Goal: Information Seeking & Learning: Find specific fact

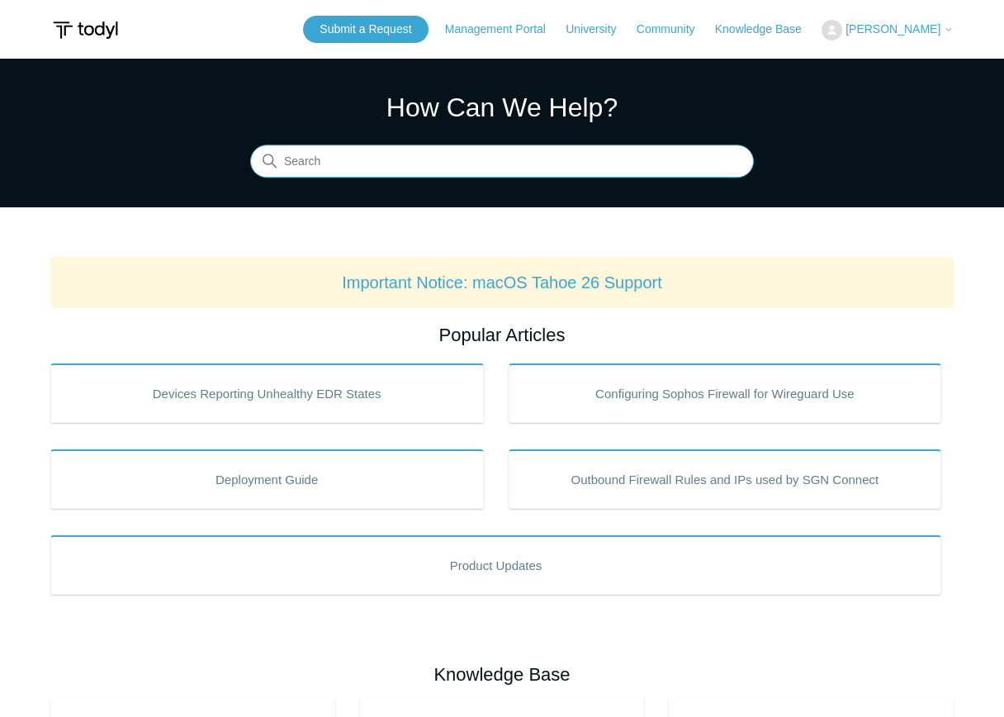
click at [348, 170] on input "Search" at bounding box center [502, 161] width 504 height 33
type input "pop"
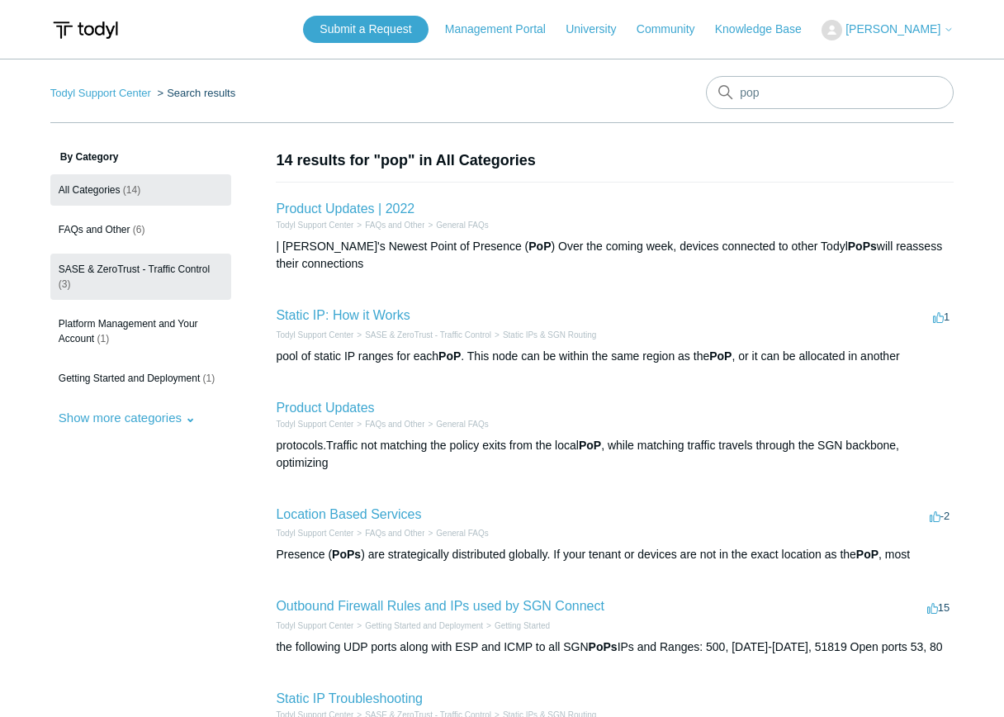
click at [154, 271] on span "SASE & ZeroTrust - Traffic Control" at bounding box center [134, 269] width 151 height 12
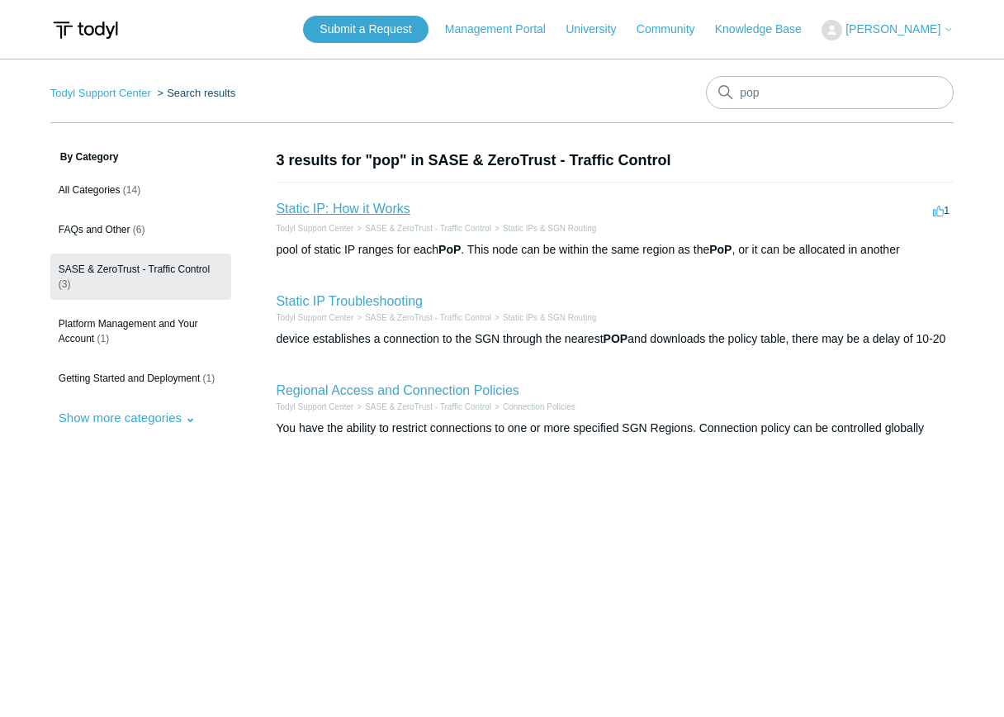
click at [336, 211] on link "Static IP: How it Works" at bounding box center [343, 208] width 134 height 14
drag, startPoint x: 406, startPoint y: 392, endPoint x: 442, endPoint y: 388, distance: 36.6
click at [406, 392] on link "Regional Access and Connection Policies" at bounding box center [397, 390] width 243 height 14
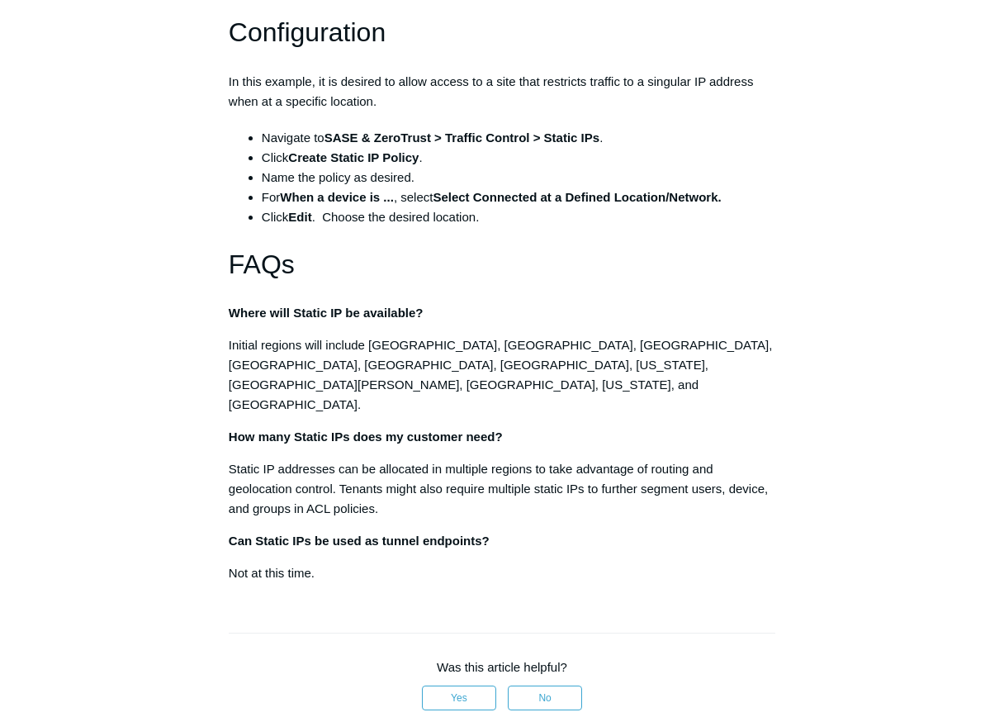
scroll to position [2311, 0]
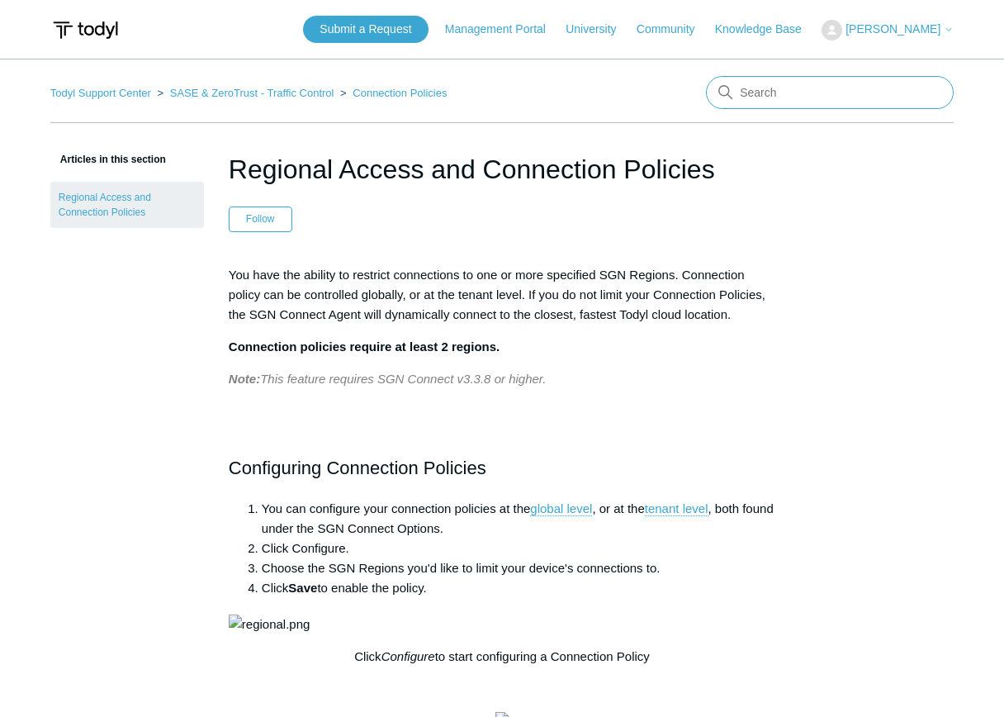
click at [816, 93] on input "Search" at bounding box center [830, 92] width 248 height 33
type input "o"
type input "pop ip"
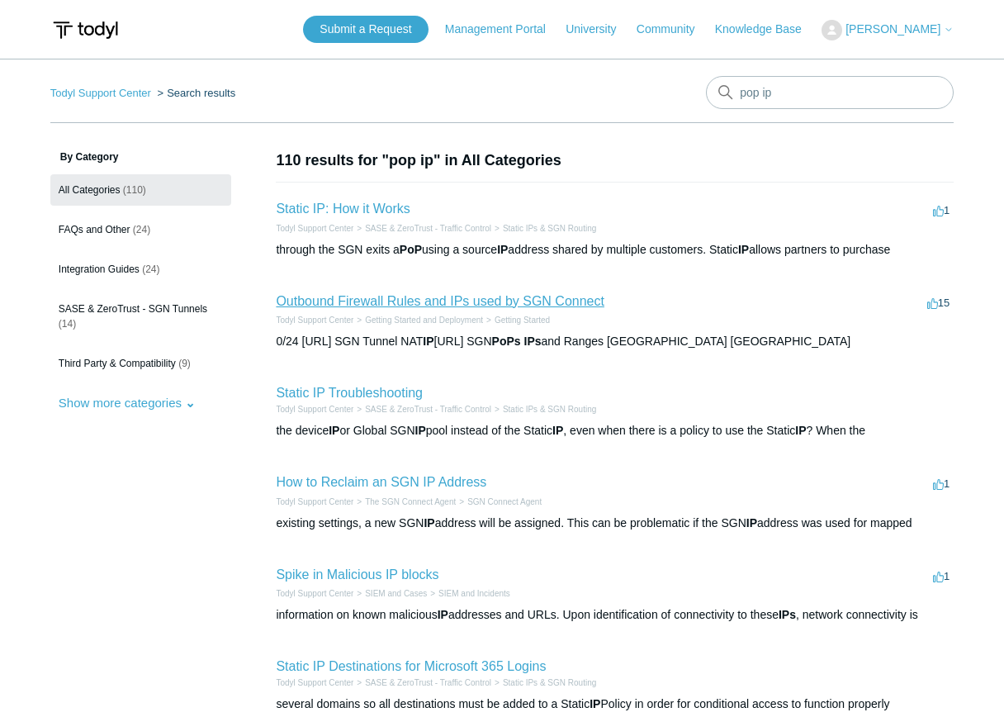
click at [451, 296] on link "Outbound Firewall Rules and IPs used by SGN Connect" at bounding box center [440, 301] width 329 height 14
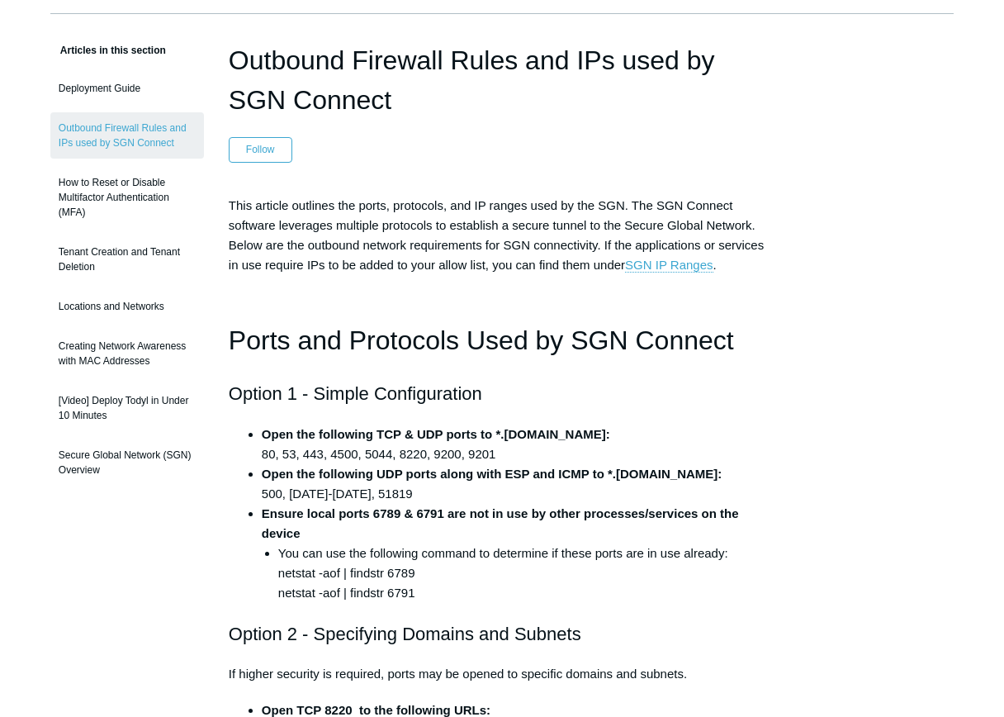
scroll to position [110, 0]
click at [664, 263] on link "SGN IP Ranges" at bounding box center [669, 264] width 88 height 15
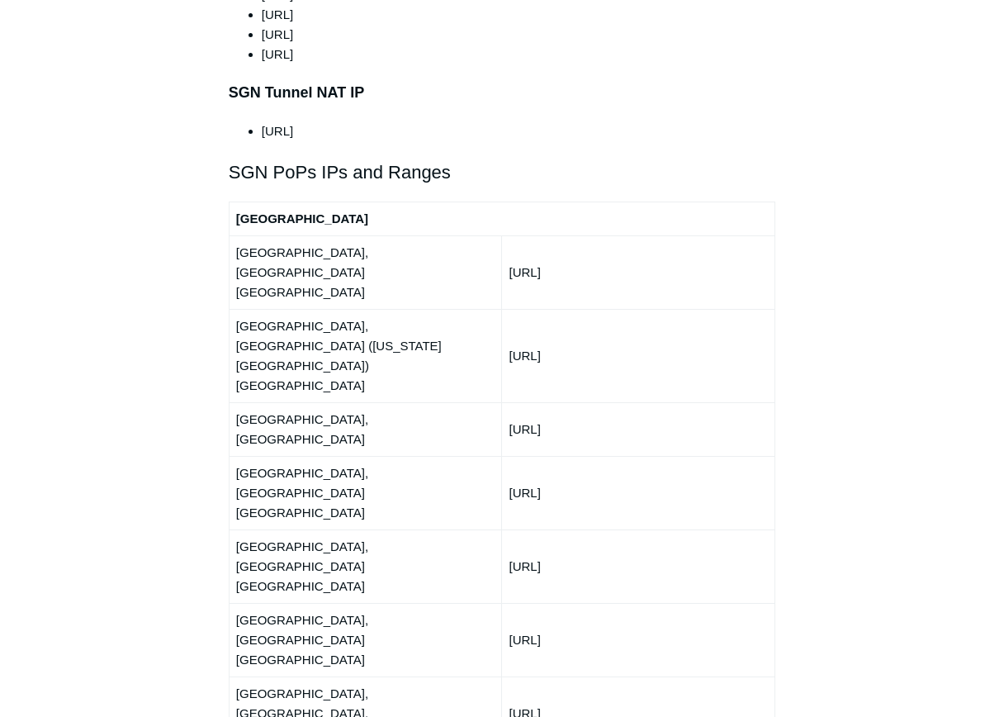
scroll to position [1964, 0]
drag, startPoint x: 513, startPoint y: 320, endPoint x: 606, endPoint y: 319, distance: 92.5
click at [606, 528] on td "[URL]" at bounding box center [638, 564] width 273 height 73
drag, startPoint x: 606, startPoint y: 319, endPoint x: 588, endPoint y: 327, distance: 19.9
click at [576, 528] on td "[URL]" at bounding box center [638, 564] width 273 height 73
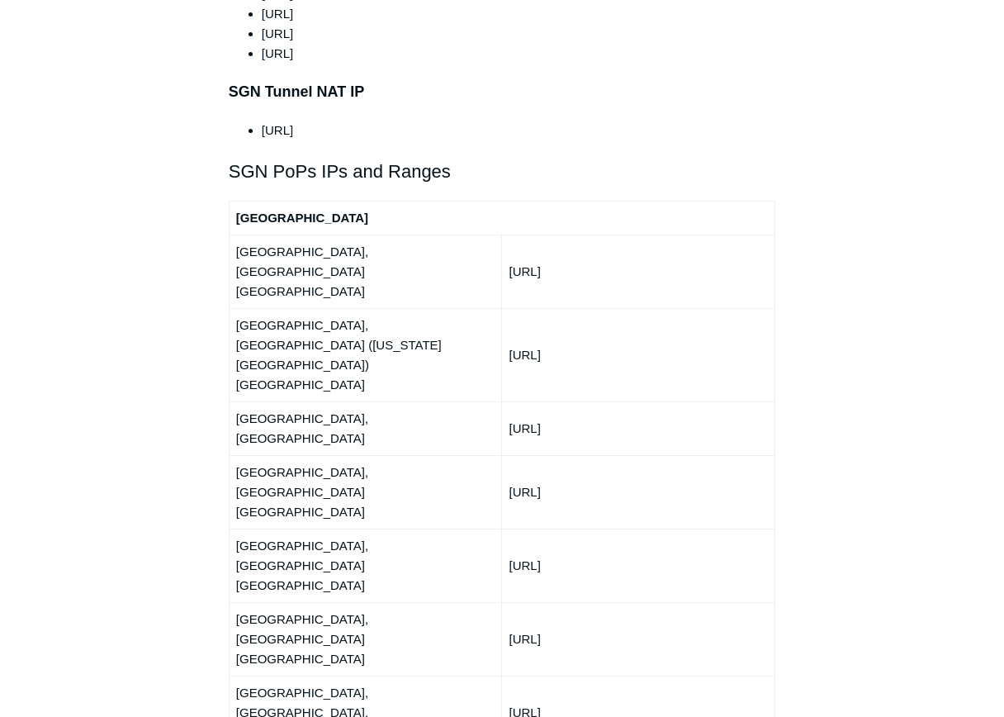
drag, startPoint x: 613, startPoint y: 325, endPoint x: 509, endPoint y: 328, distance: 104.0
click at [509, 528] on td "[URL]" at bounding box center [638, 564] width 273 height 73
drag, startPoint x: 509, startPoint y: 328, endPoint x: 570, endPoint y: 326, distance: 60.3
click at [570, 528] on td "[URL]" at bounding box center [638, 564] width 273 height 73
